Goal: Information Seeking & Learning: Learn about a topic

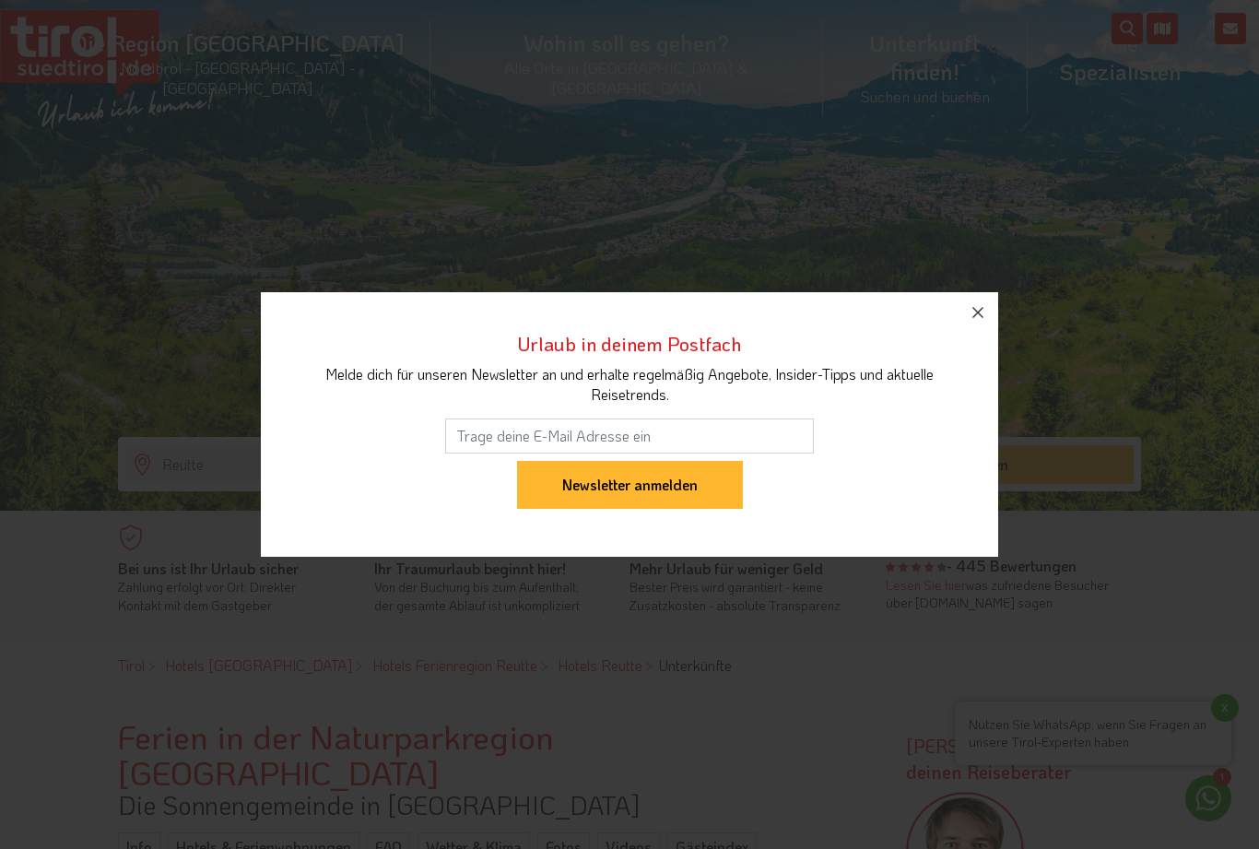
scroll to position [269, 0]
click at [977, 324] on icon "button" at bounding box center [978, 312] width 22 height 22
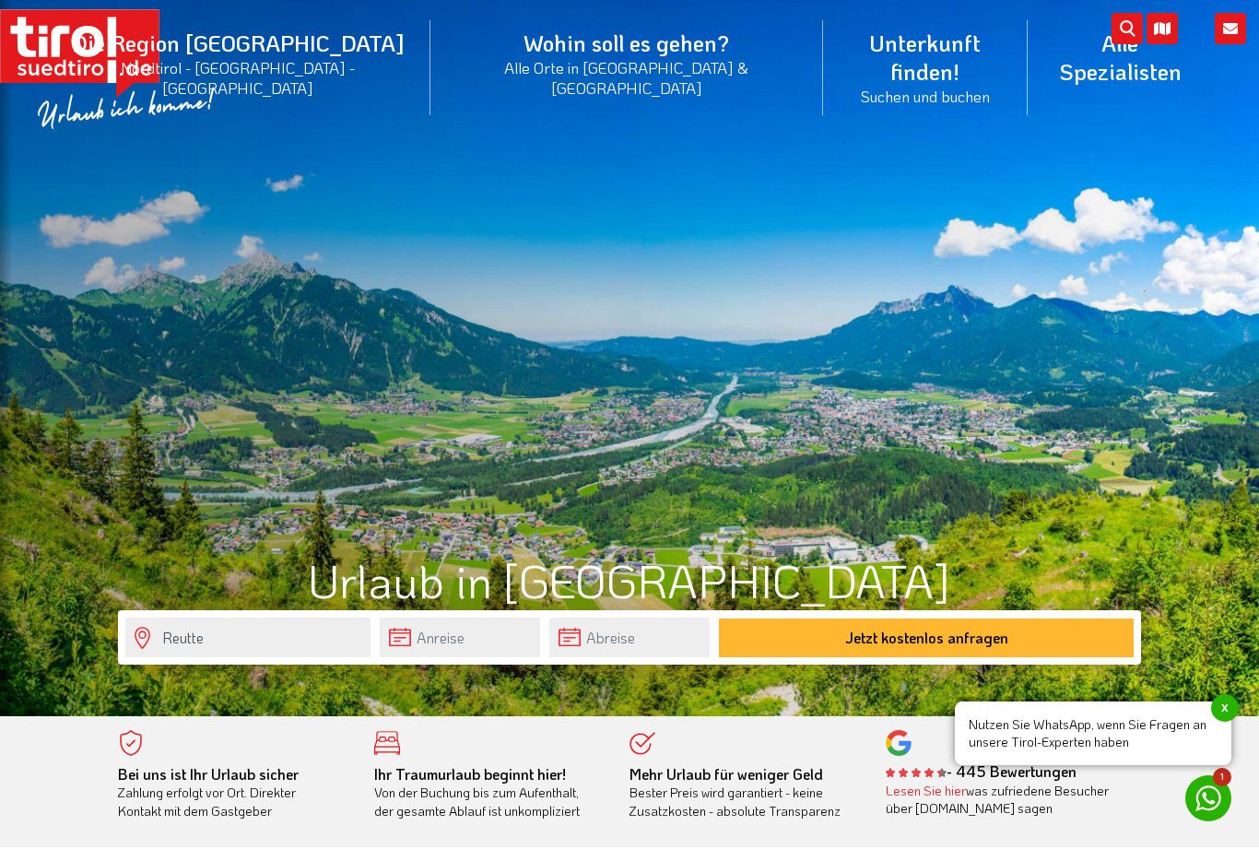
scroll to position [0, 0]
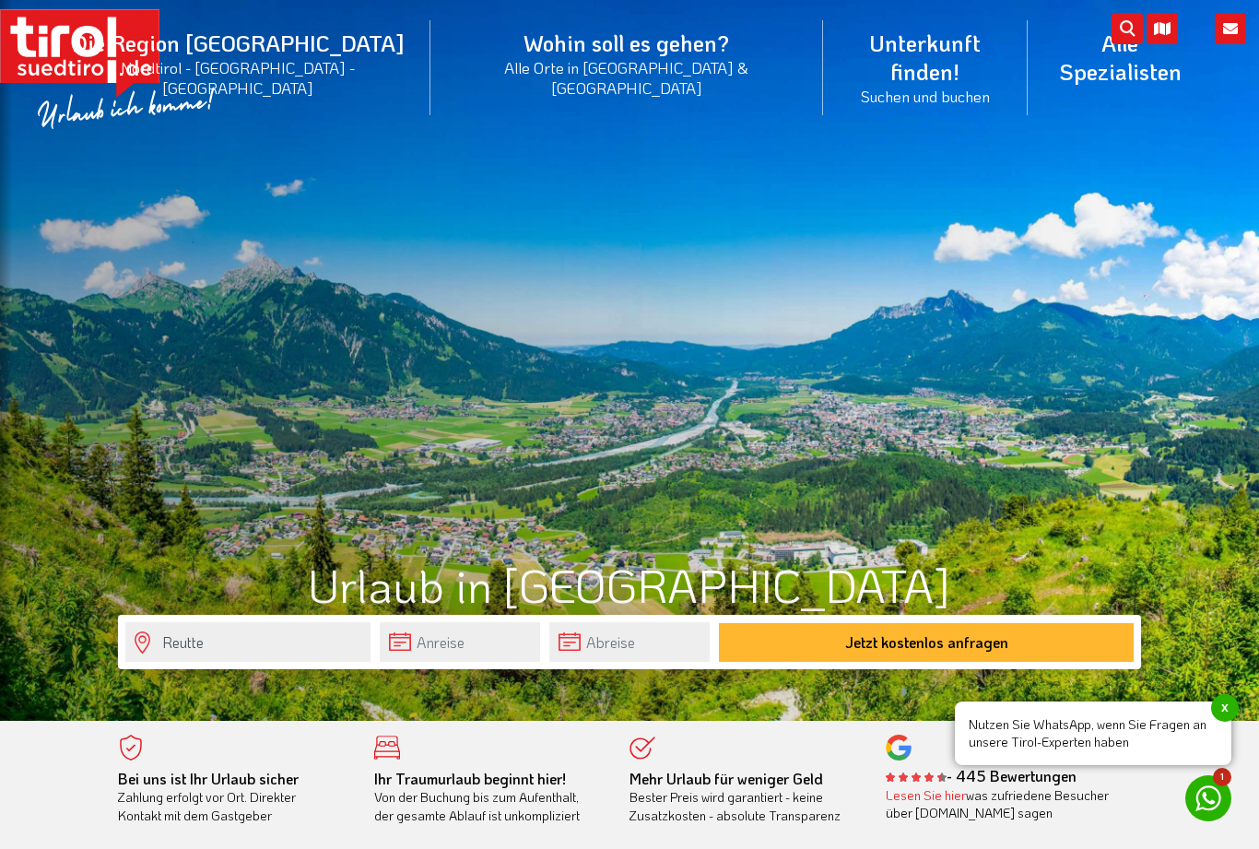
click at [1125, 453] on div at bounding box center [629, 360] width 1259 height 721
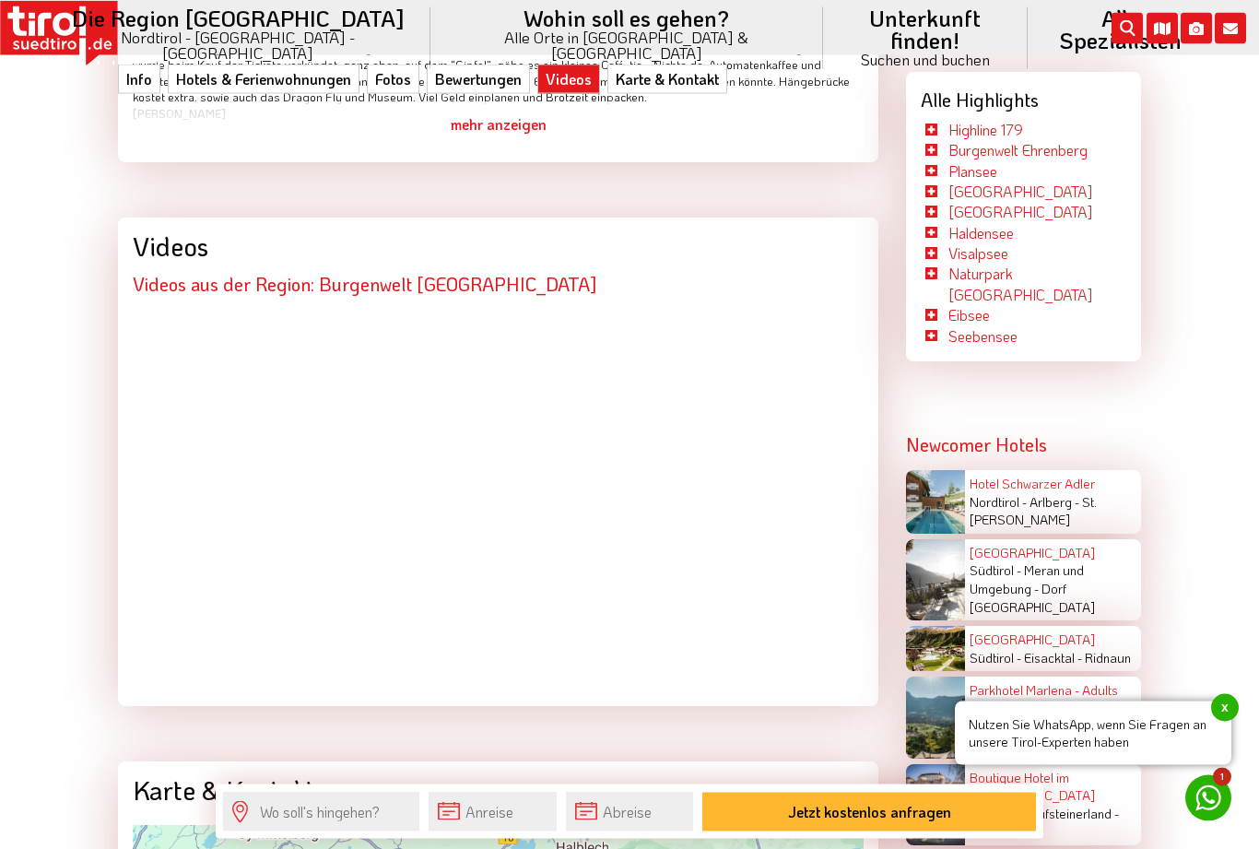
scroll to position [4044, 0]
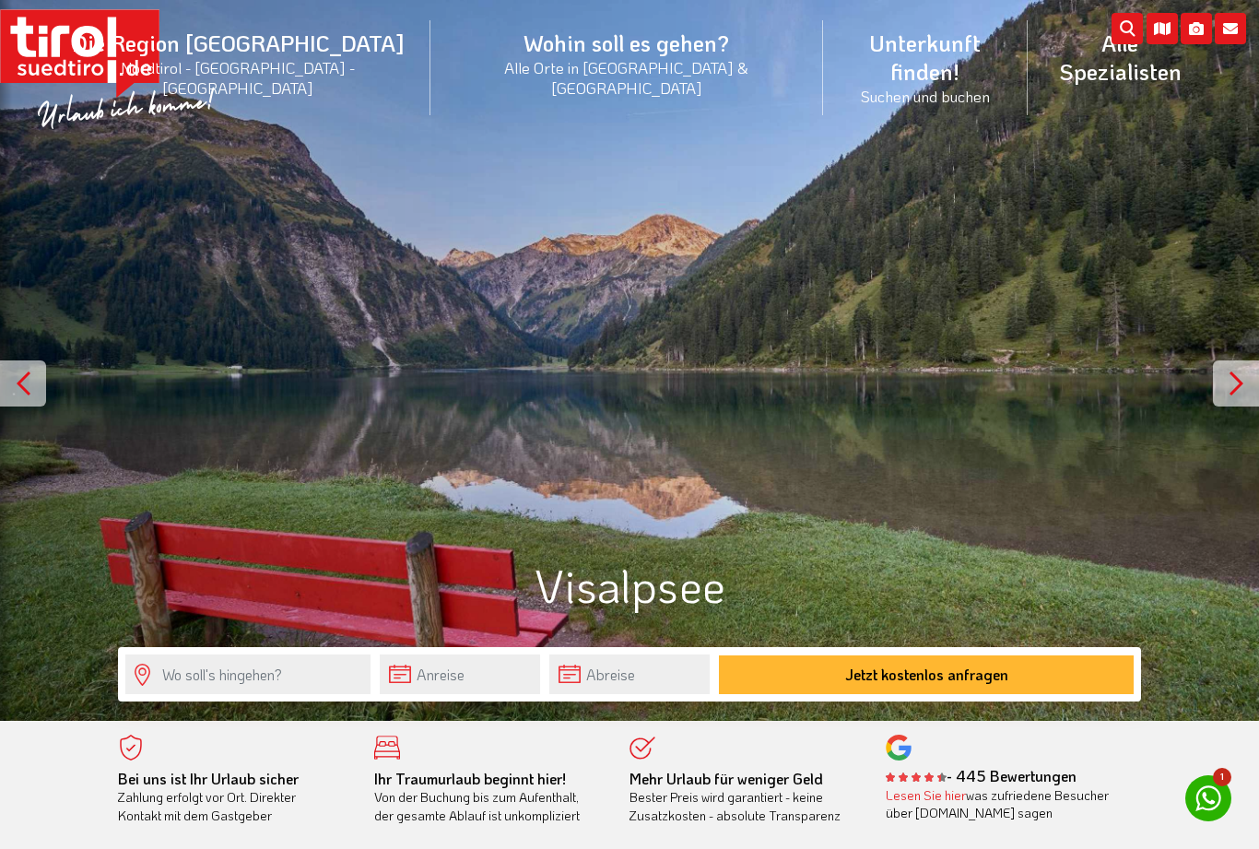
click at [1220, 390] on div at bounding box center [1236, 383] width 46 height 46
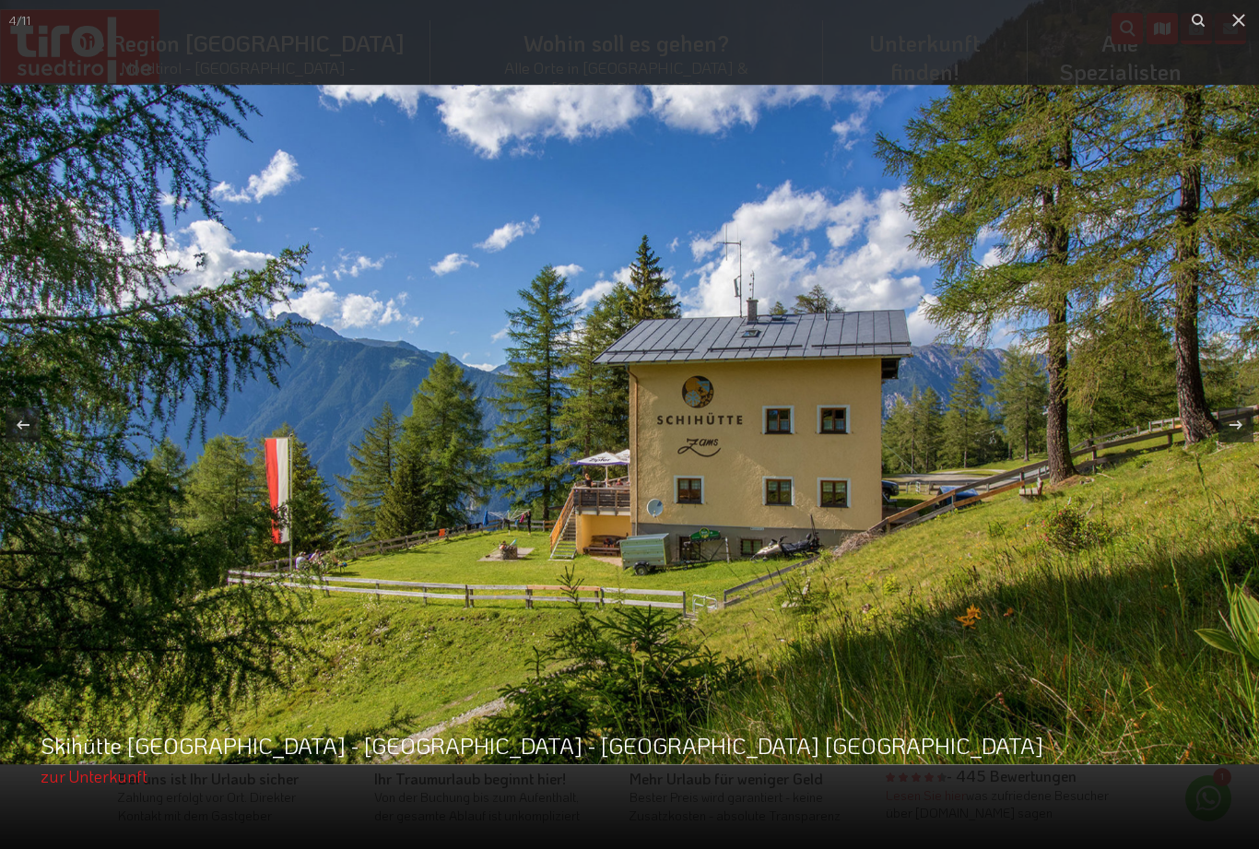
click at [1236, 29] on icon at bounding box center [1239, 20] width 22 height 22
